Goal: Information Seeking & Learning: Learn about a topic

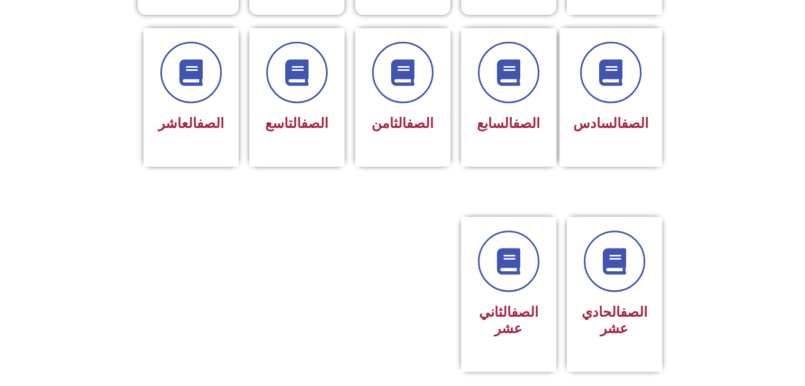
scroll to position [413, 0]
click at [603, 252] on icon at bounding box center [614, 261] width 29 height 29
click at [631, 304] on link "الصف" at bounding box center [633, 312] width 27 height 16
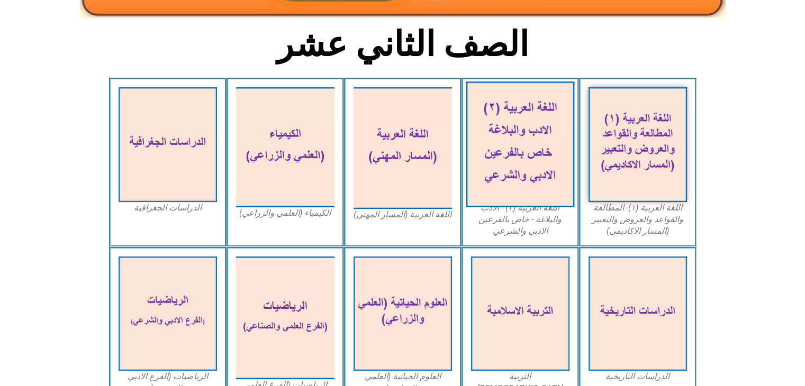
scroll to position [247, 0]
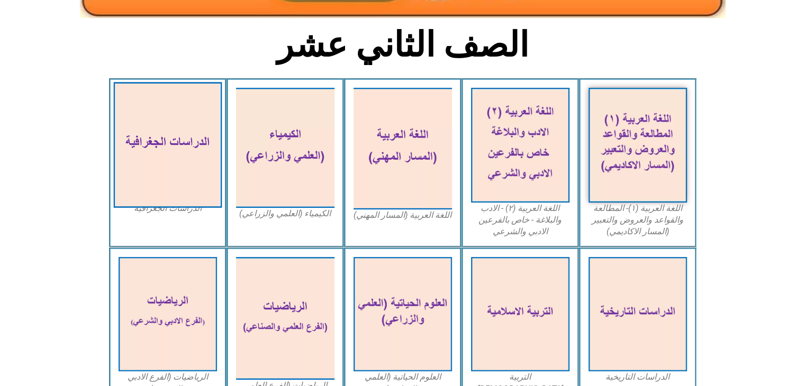
click at [141, 166] on img at bounding box center [167, 145] width 109 height 126
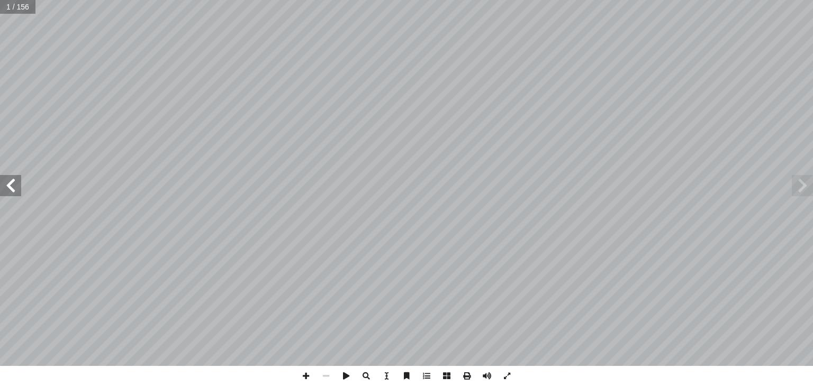
click at [2, 189] on span at bounding box center [10, 185] width 21 height 21
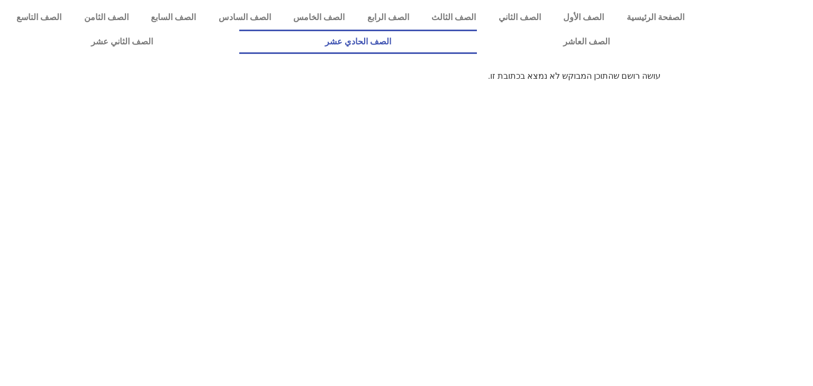
click at [477, 32] on link "الصف الحادي عشر" at bounding box center [358, 42] width 238 height 24
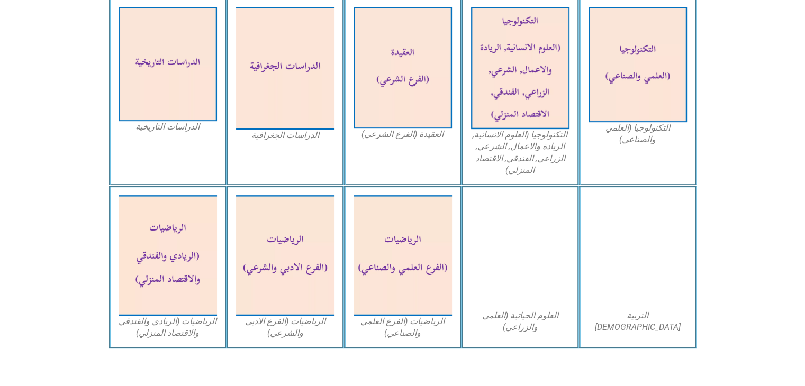
scroll to position [476, 0]
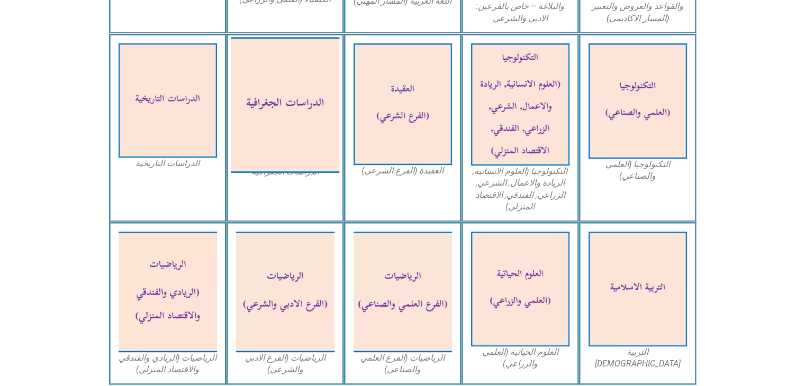
click at [255, 146] on img at bounding box center [285, 104] width 109 height 135
click at [274, 130] on img at bounding box center [285, 104] width 109 height 135
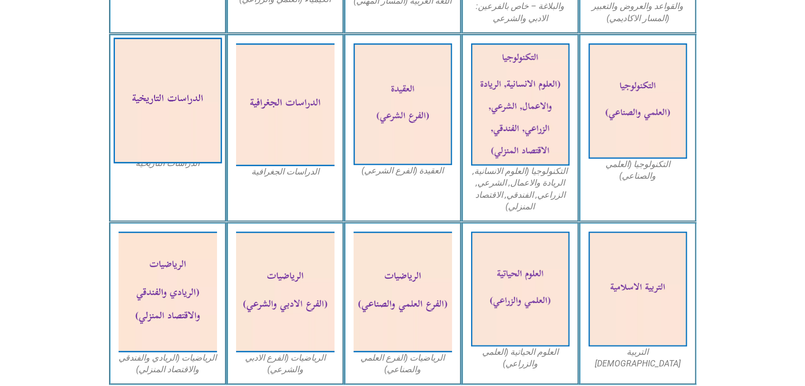
click at [155, 125] on img at bounding box center [167, 101] width 109 height 126
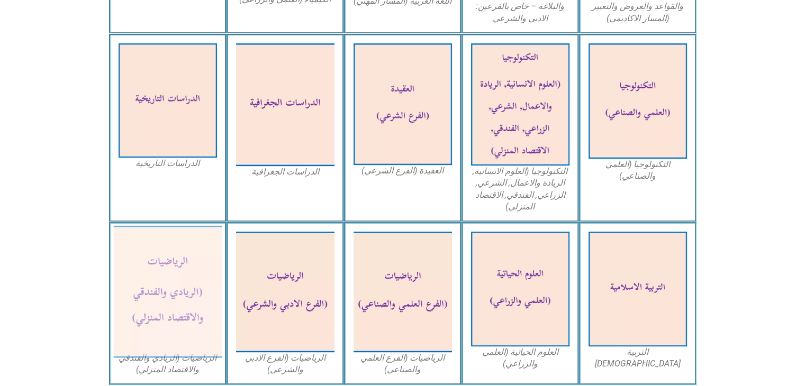
click at [185, 257] on img at bounding box center [167, 292] width 109 height 132
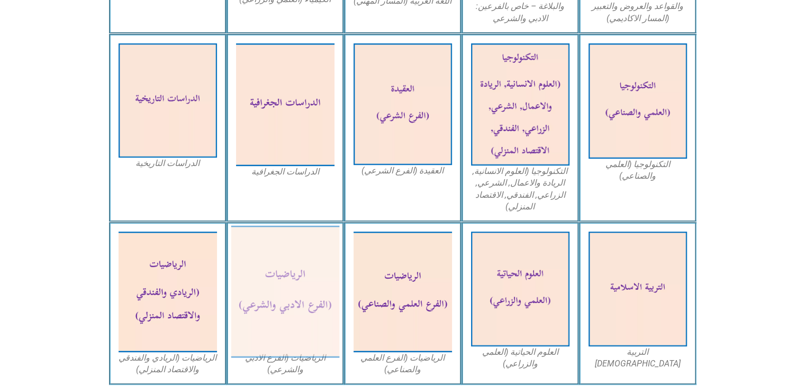
click at [287, 261] on img at bounding box center [285, 292] width 109 height 132
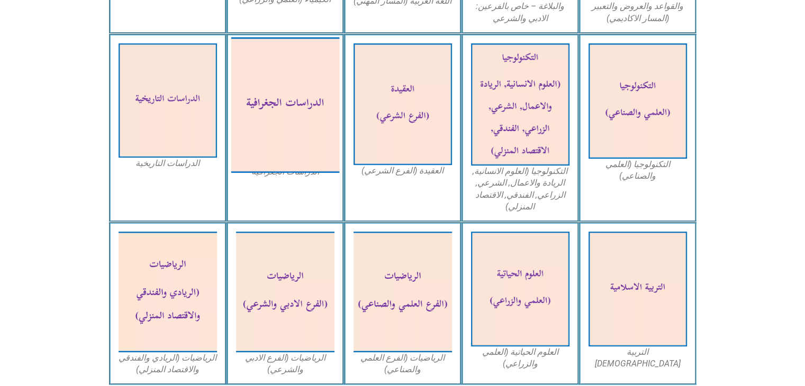
drag, startPoint x: 287, startPoint y: 261, endPoint x: 312, endPoint y: 129, distance: 134.2
click at [312, 129] on img at bounding box center [285, 104] width 109 height 135
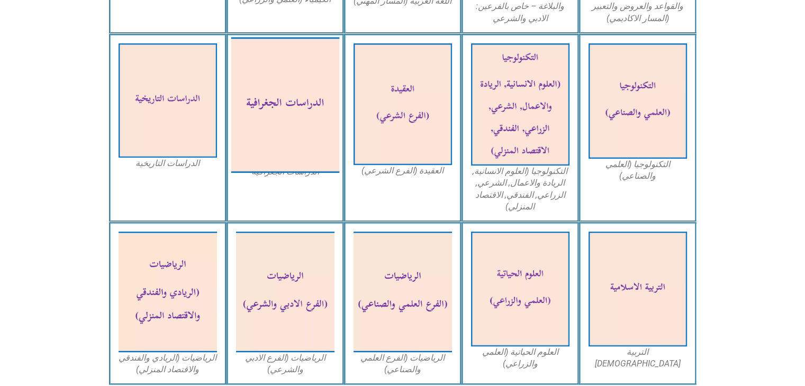
drag, startPoint x: 297, startPoint y: 111, endPoint x: 322, endPoint y: 76, distance: 42.6
click at [322, 76] on img at bounding box center [285, 104] width 109 height 135
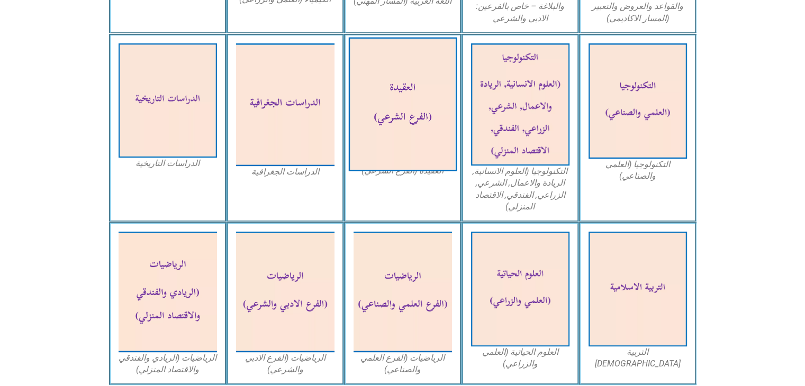
click at [377, 111] on img at bounding box center [402, 104] width 109 height 134
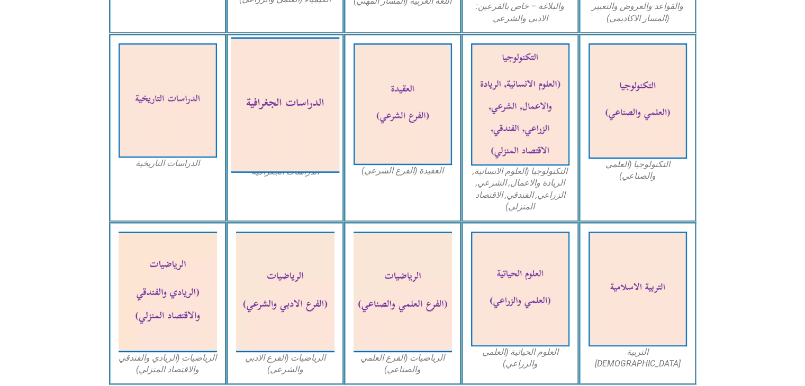
click at [284, 91] on img at bounding box center [285, 104] width 109 height 135
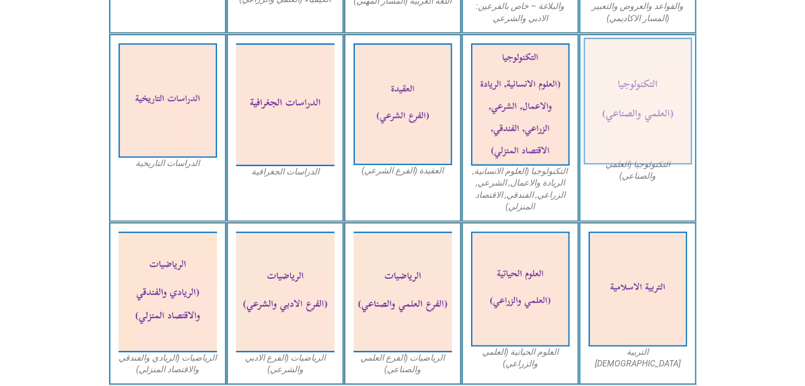
click at [641, 100] on img at bounding box center [637, 101] width 109 height 127
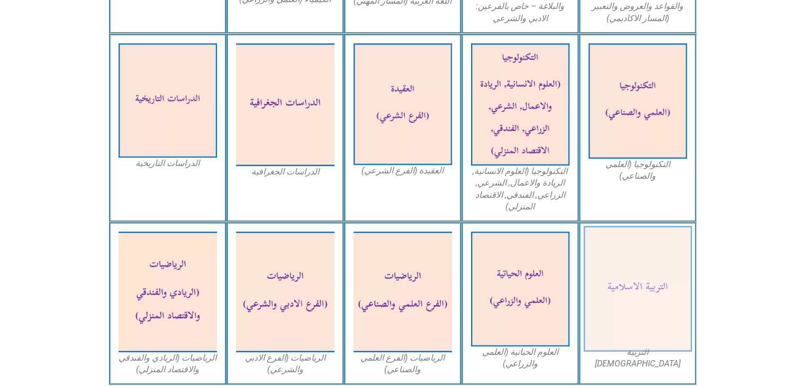
drag, startPoint x: 645, startPoint y: 104, endPoint x: 672, endPoint y: 268, distance: 165.7
click at [672, 268] on img at bounding box center [637, 290] width 109 height 126
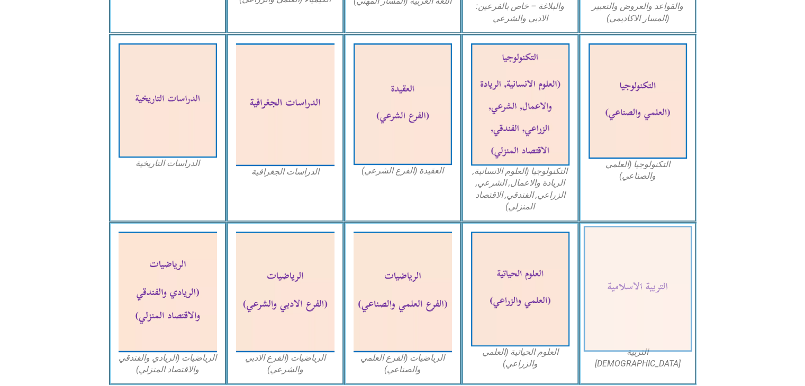
click at [672, 268] on img at bounding box center [637, 290] width 109 height 126
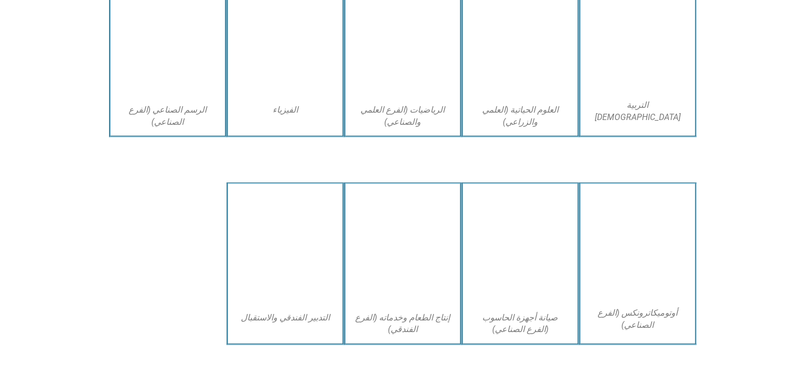
scroll to position [2018, 0]
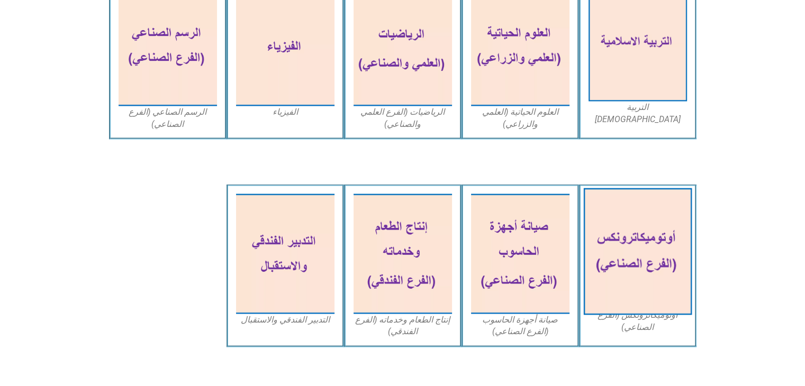
click at [651, 264] on img at bounding box center [637, 251] width 109 height 127
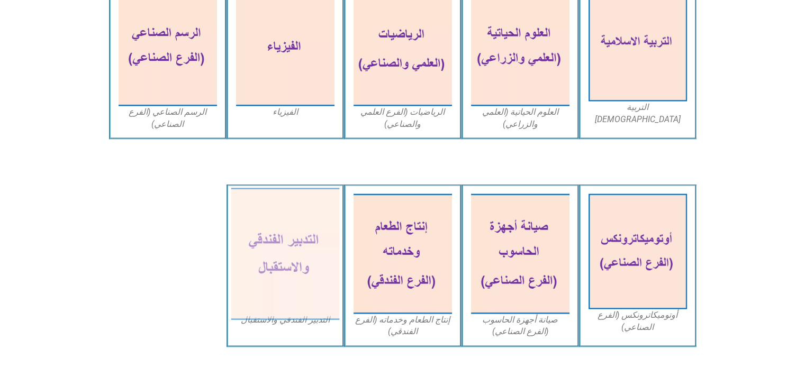
click at [310, 278] on img at bounding box center [285, 254] width 109 height 132
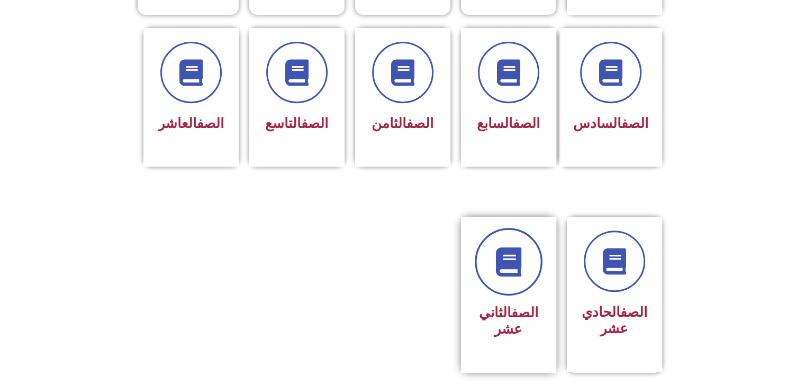
scroll to position [405, 0]
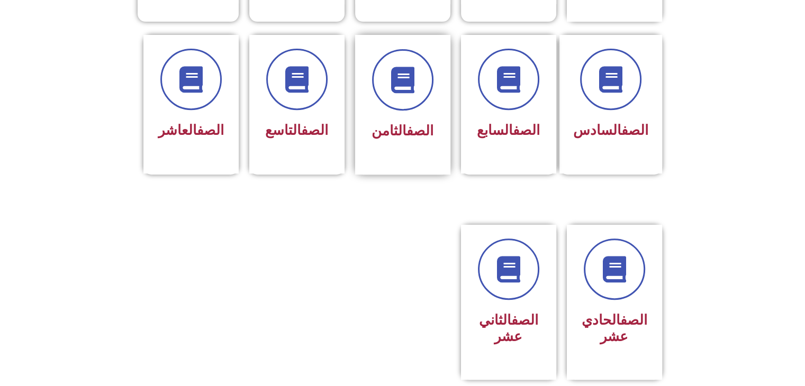
click at [404, 126] on div "الصف الثامن" at bounding box center [402, 105] width 95 height 140
click at [610, 255] on icon at bounding box center [614, 269] width 29 height 29
click at [622, 265] on link at bounding box center [615, 269] width 68 height 68
click at [610, 329] on div "الصف الحادي عشر" at bounding box center [614, 329] width 67 height 42
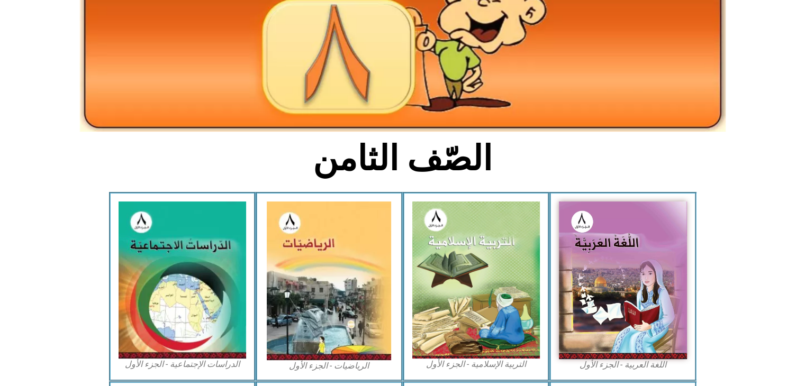
scroll to position [140, 0]
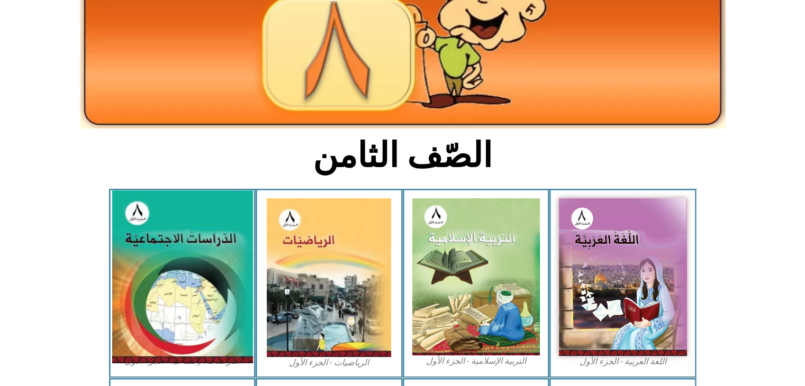
click at [209, 316] on img at bounding box center [182, 277] width 141 height 173
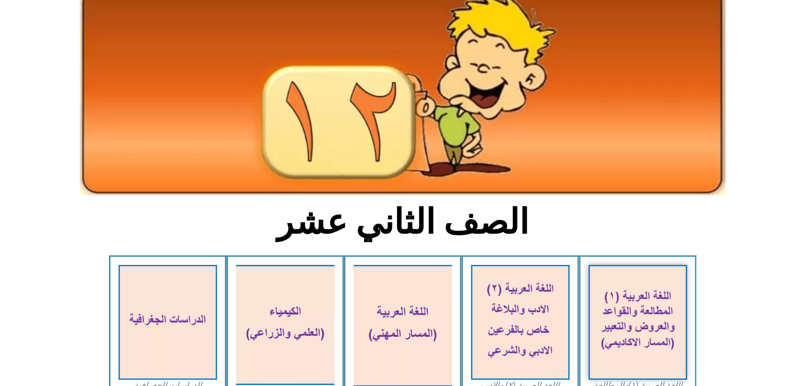
scroll to position [85, 0]
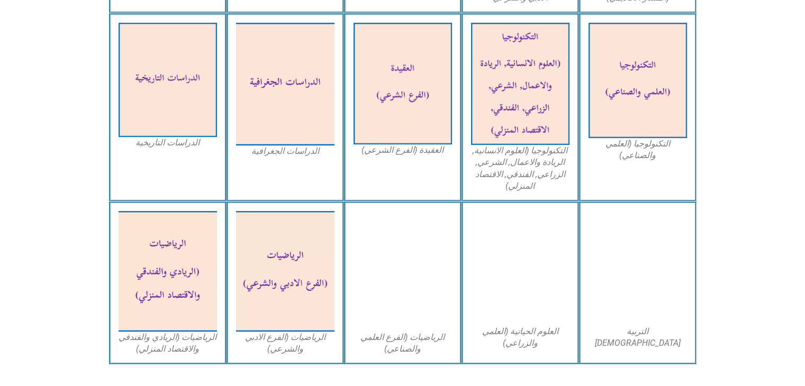
scroll to position [495, 0]
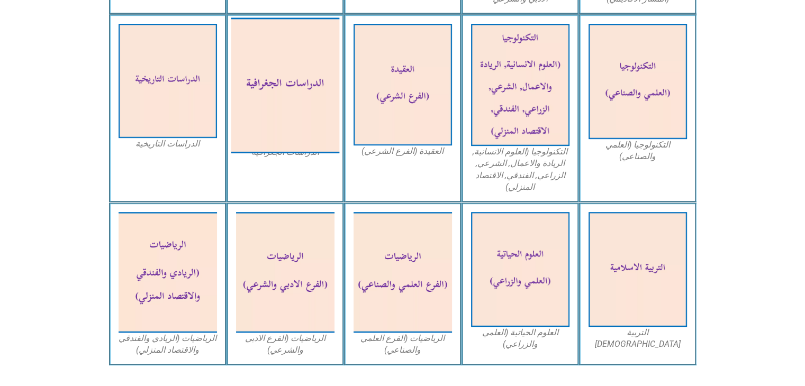
click at [288, 87] on img at bounding box center [285, 84] width 109 height 135
click at [256, 87] on img at bounding box center [285, 84] width 109 height 135
click at [260, 104] on img at bounding box center [285, 84] width 109 height 135
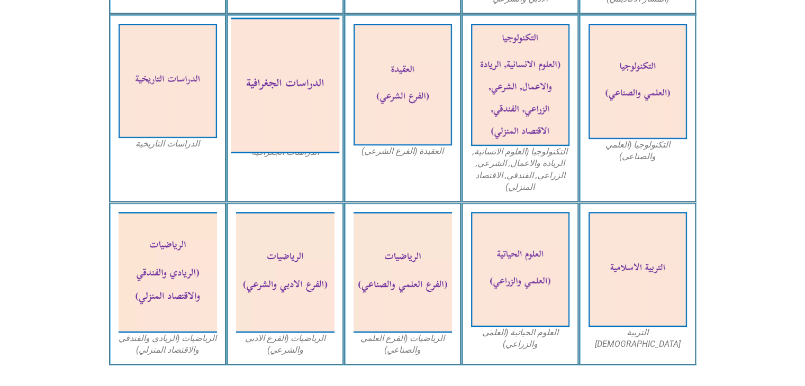
click at [263, 83] on img at bounding box center [285, 84] width 109 height 135
click at [245, 83] on img at bounding box center [285, 84] width 109 height 135
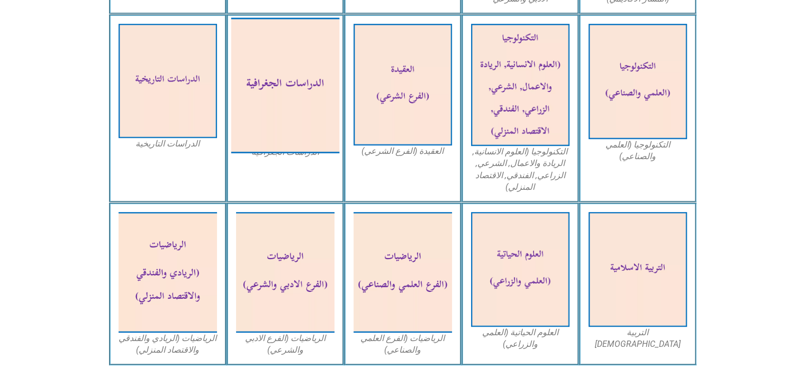
click at [245, 83] on img at bounding box center [285, 84] width 109 height 135
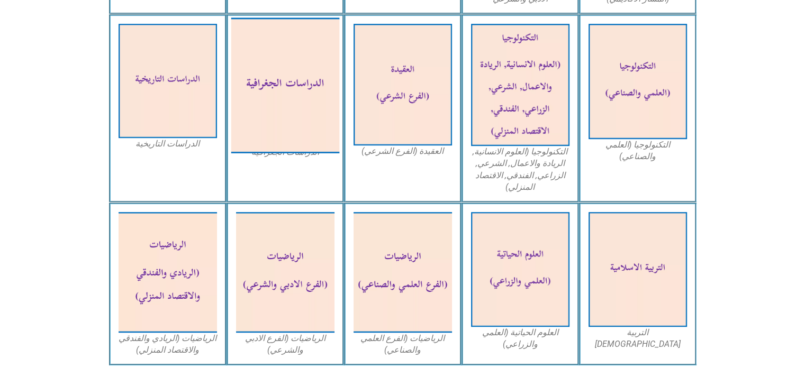
click at [245, 83] on img at bounding box center [285, 84] width 109 height 135
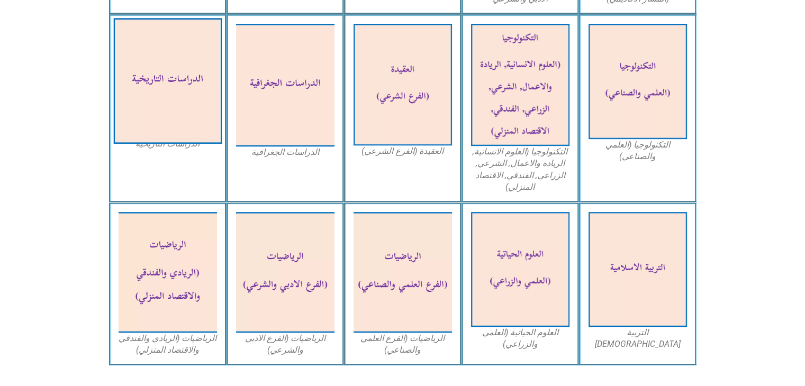
click at [201, 81] on img at bounding box center [167, 81] width 109 height 126
drag, startPoint x: 201, startPoint y: 81, endPoint x: 162, endPoint y: 87, distance: 39.6
click at [162, 87] on img at bounding box center [167, 81] width 109 height 126
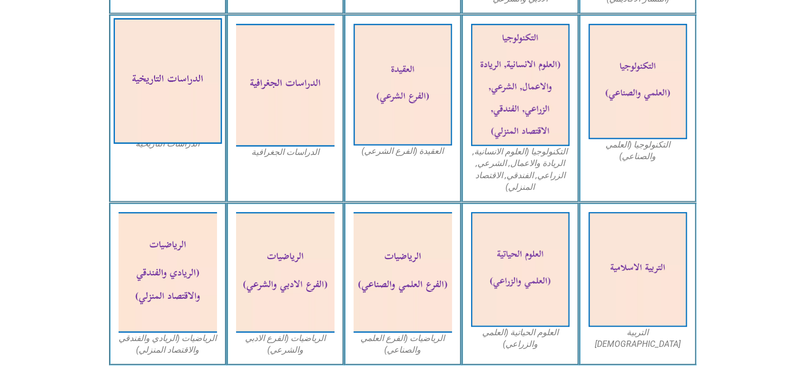
click at [162, 87] on img at bounding box center [167, 81] width 109 height 126
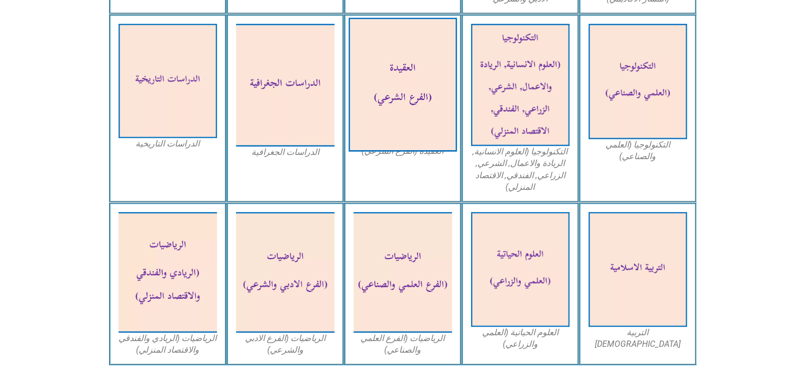
drag, startPoint x: 446, startPoint y: 117, endPoint x: 400, endPoint y: 22, distance: 105.8
click at [400, 22] on img at bounding box center [402, 84] width 109 height 134
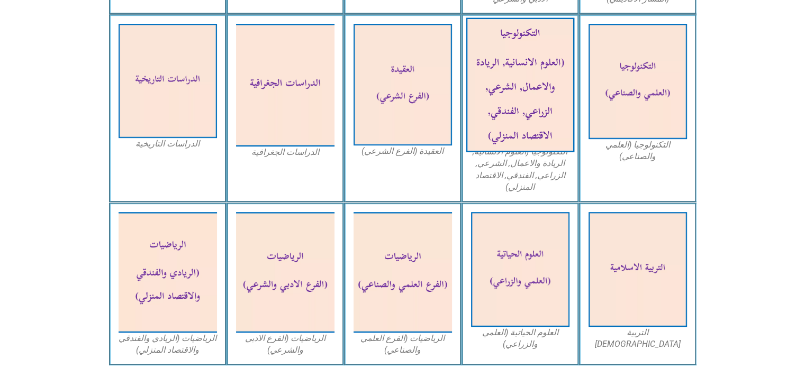
click at [502, 39] on img at bounding box center [520, 84] width 109 height 134
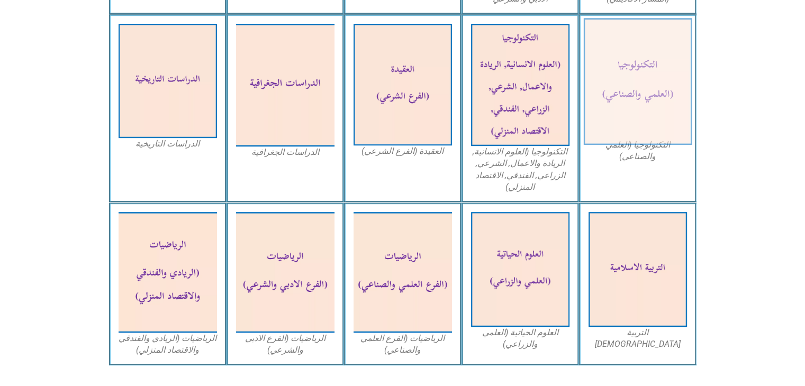
click at [649, 53] on img at bounding box center [637, 81] width 109 height 127
click at [649, 54] on img at bounding box center [637, 81] width 109 height 127
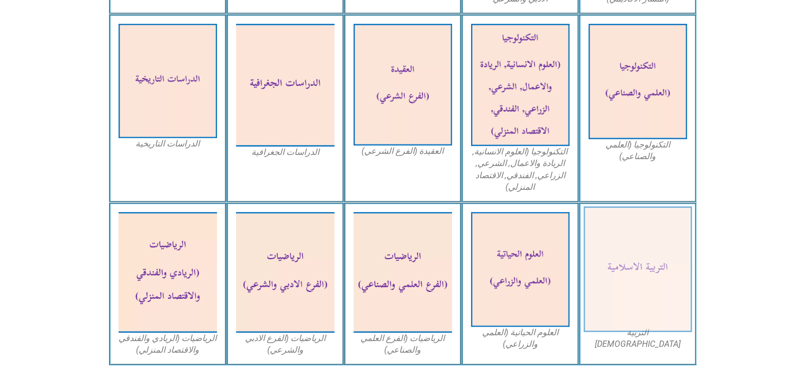
click at [662, 255] on img at bounding box center [637, 270] width 109 height 126
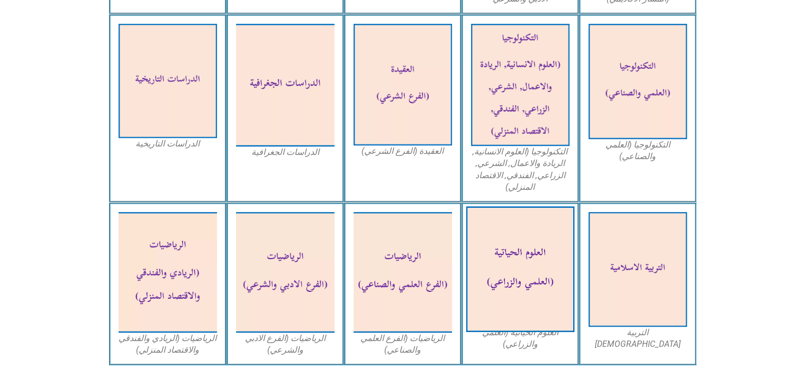
drag, startPoint x: 662, startPoint y: 255, endPoint x: 518, endPoint y: 316, distance: 155.8
click at [518, 316] on div "التربية الاسلامية العلوم الحياتية (العلمي والزراعي) الرياضيات (الفرع العلمي وال…" at bounding box center [402, 284] width 587 height 163
click at [518, 316] on img at bounding box center [520, 270] width 109 height 126
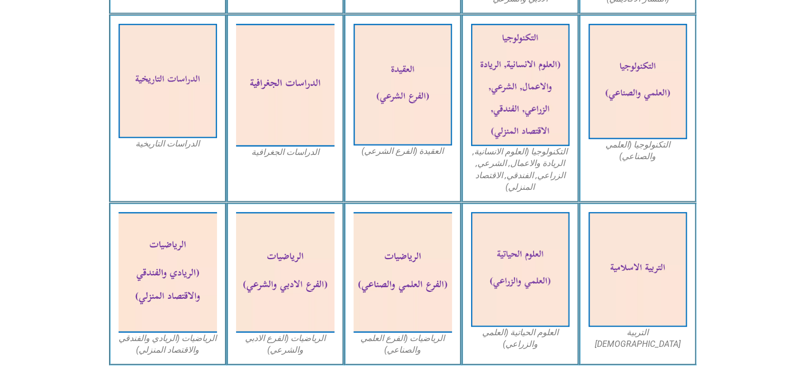
drag, startPoint x: 518, startPoint y: 316, endPoint x: 345, endPoint y: 376, distance: 183.3
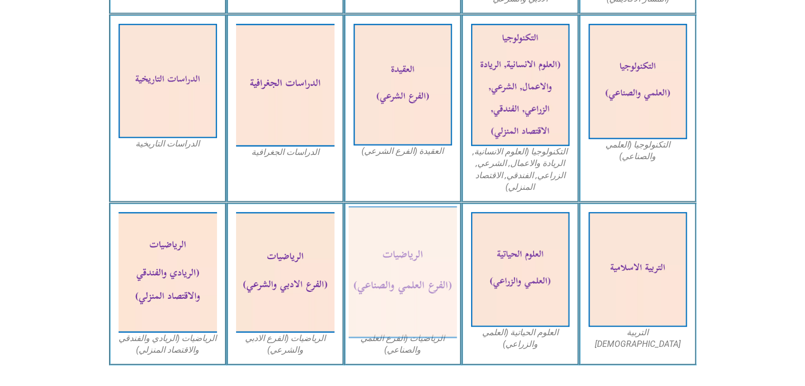
click at [359, 309] on img at bounding box center [402, 272] width 109 height 132
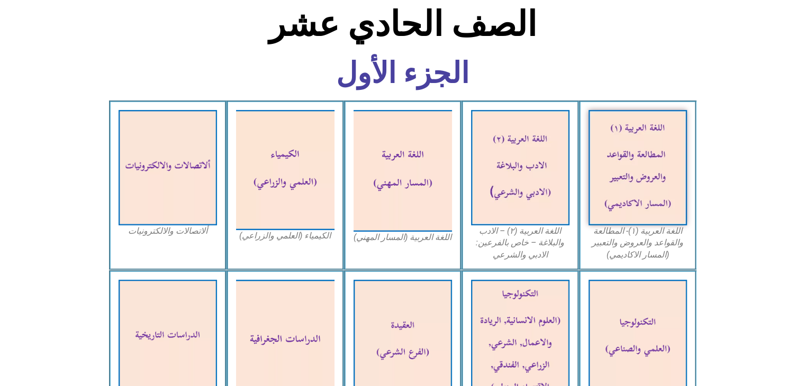
scroll to position [229, 0]
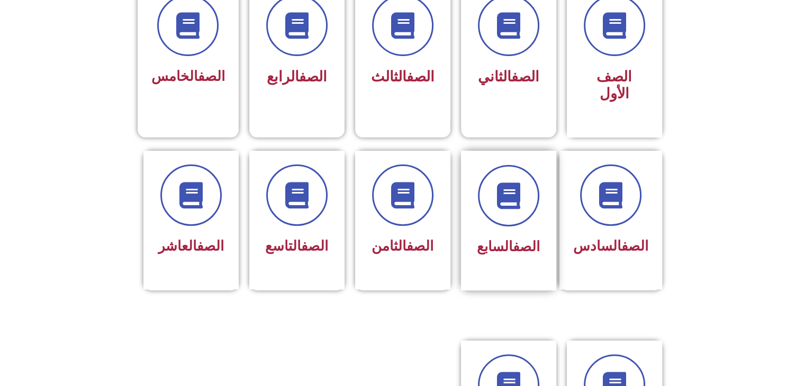
scroll to position [285, 0]
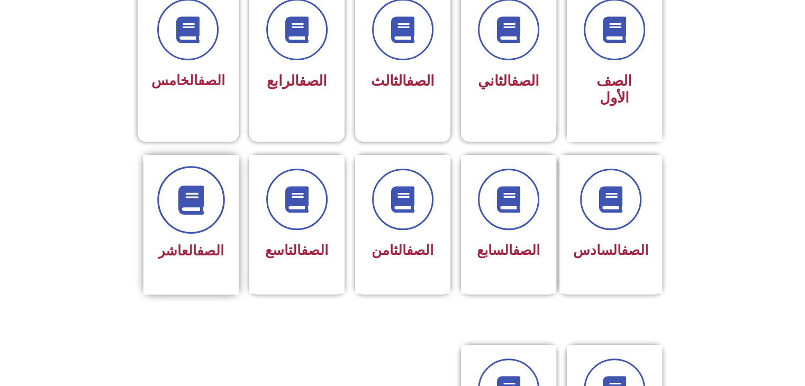
click at [177, 185] on icon at bounding box center [190, 199] width 29 height 29
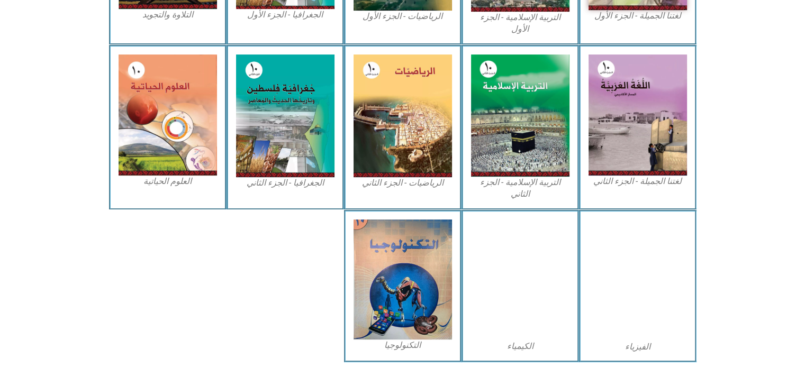
scroll to position [460, 0]
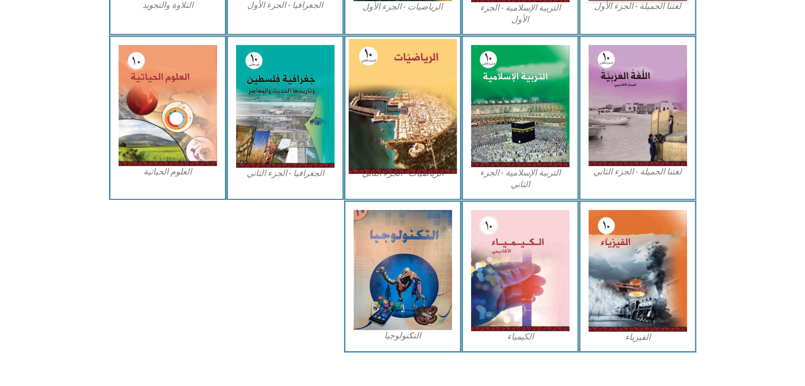
click at [387, 107] on img at bounding box center [402, 106] width 109 height 135
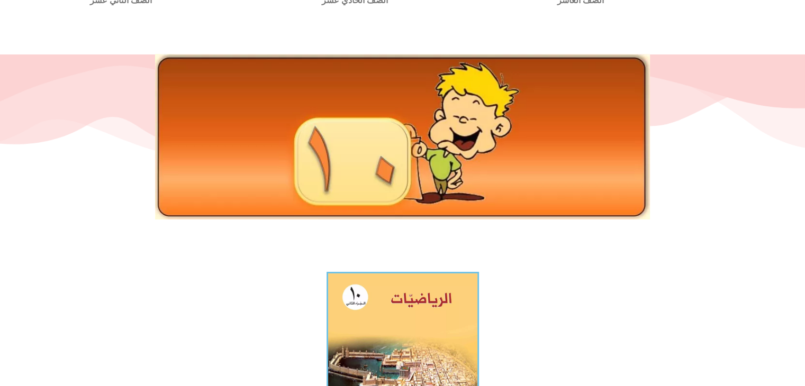
scroll to position [18, 0]
